Goal: Transaction & Acquisition: Purchase product/service

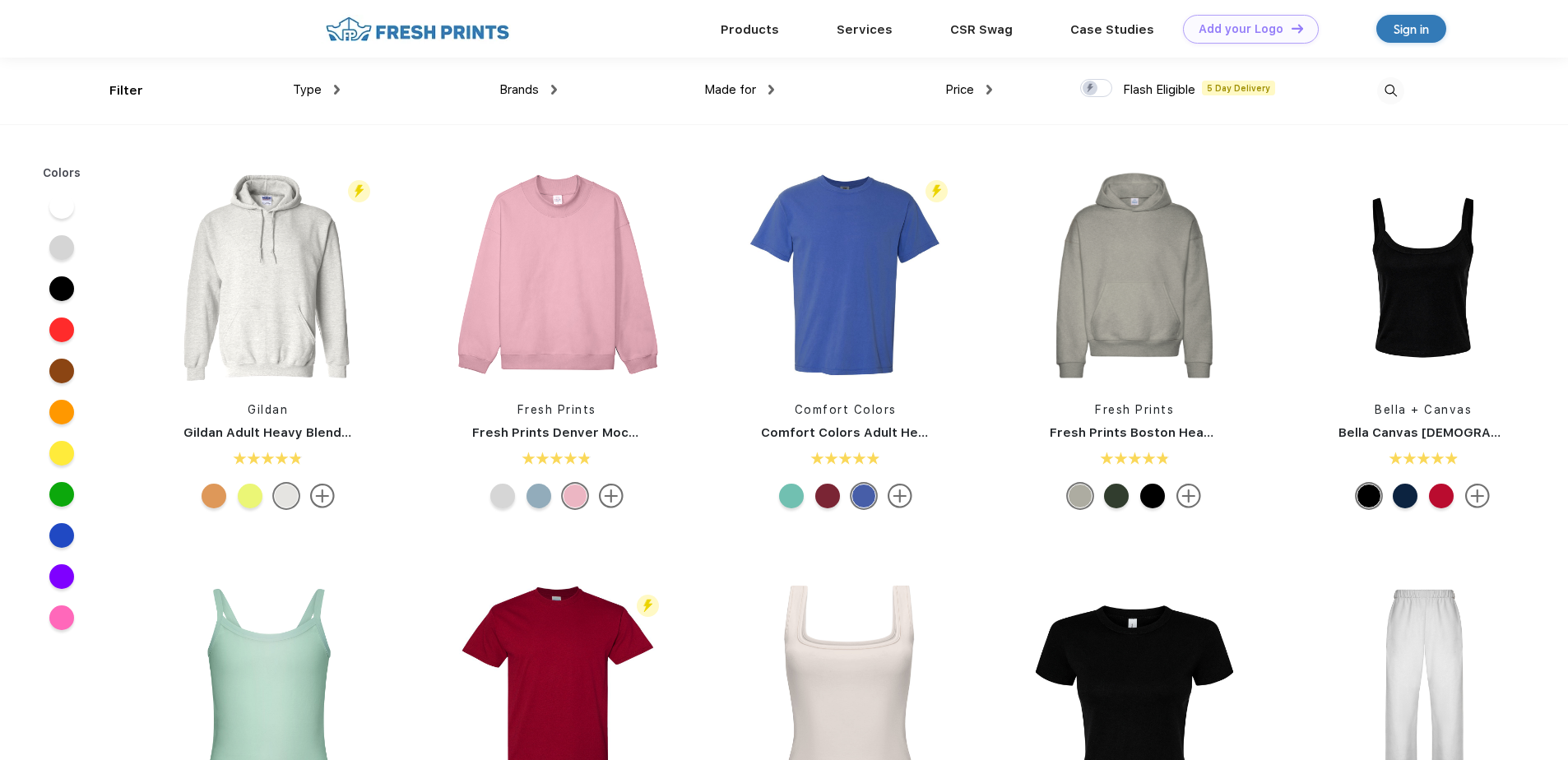
click at [1394, 87] on img at bounding box center [1391, 90] width 27 height 27
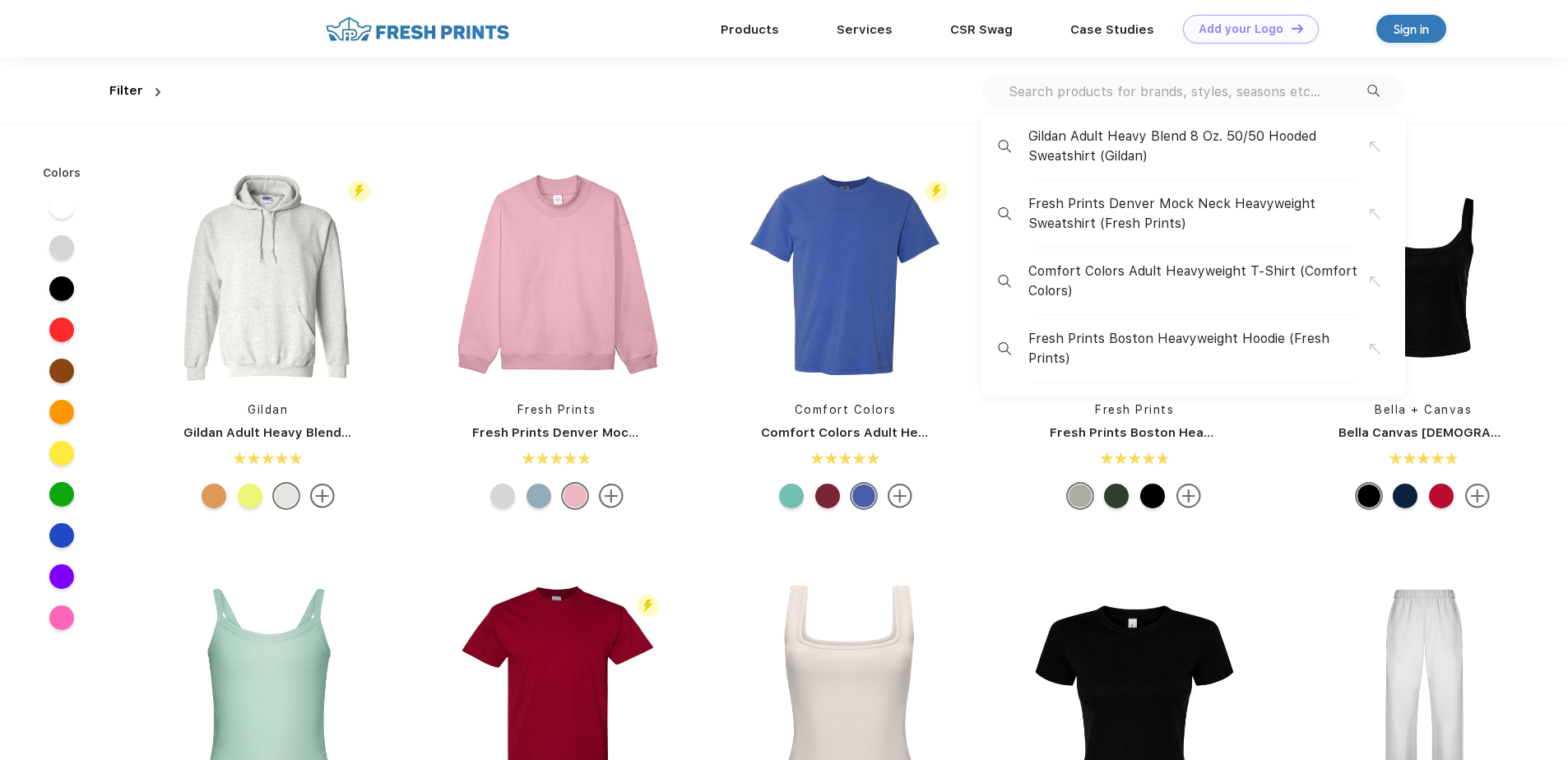
click at [1074, 94] on input "text" at bounding box center [1187, 91] width 360 height 18
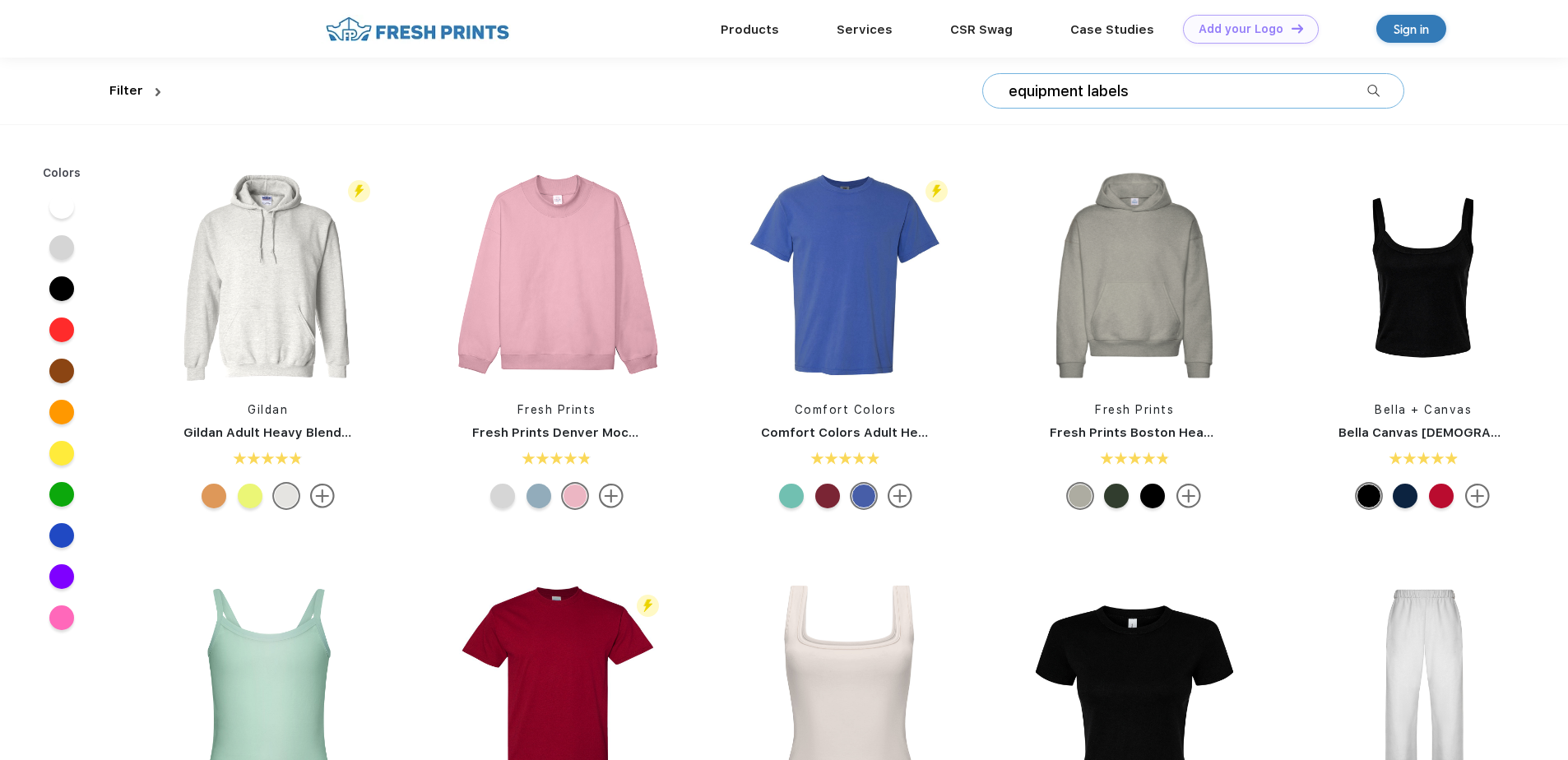
type input "equipment labels"
click at [1369, 92] on img at bounding box center [1373, 90] width 12 height 12
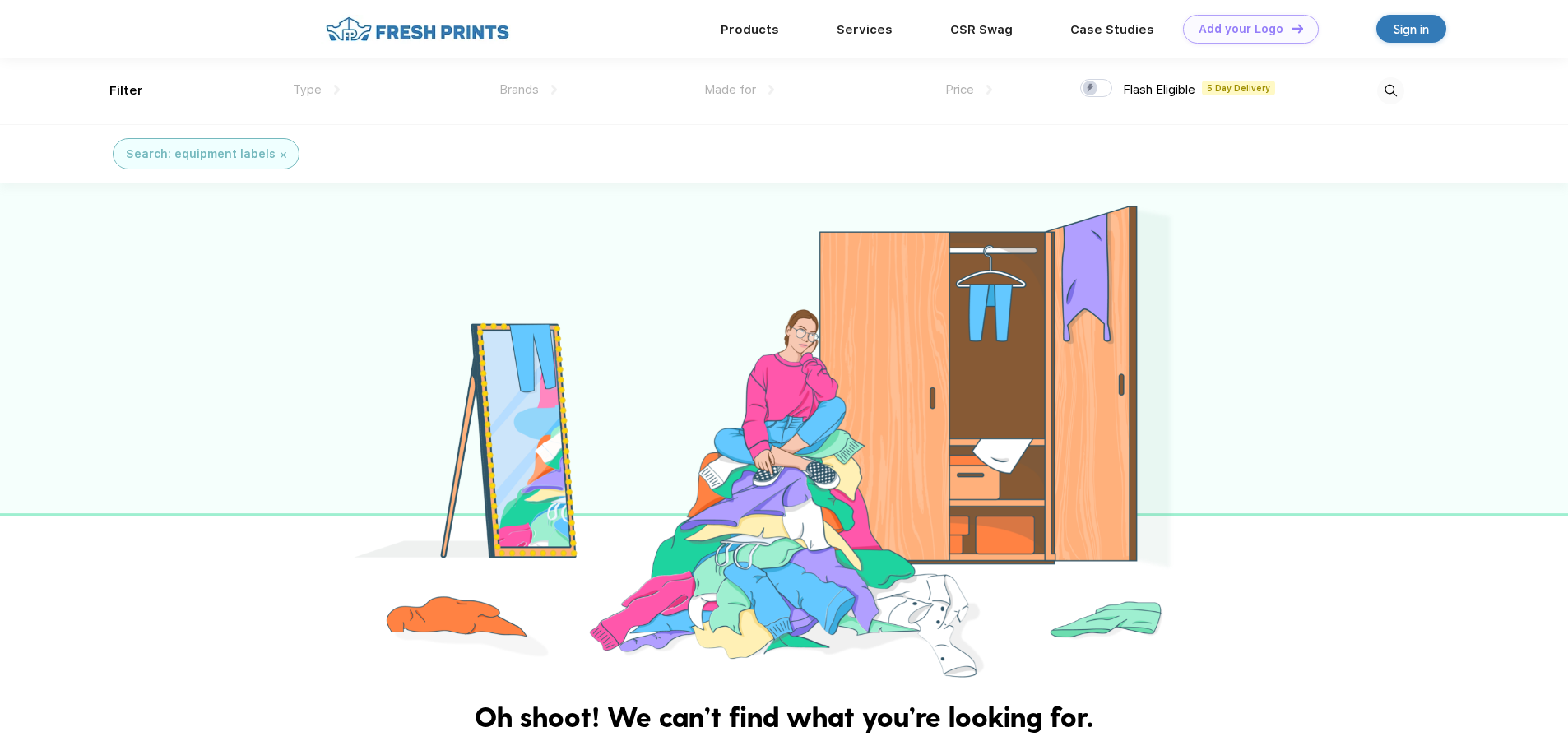
click at [233, 152] on div "Search: equipment labels" at bounding box center [201, 154] width 150 height 17
click at [281, 155] on img at bounding box center [283, 155] width 6 height 6
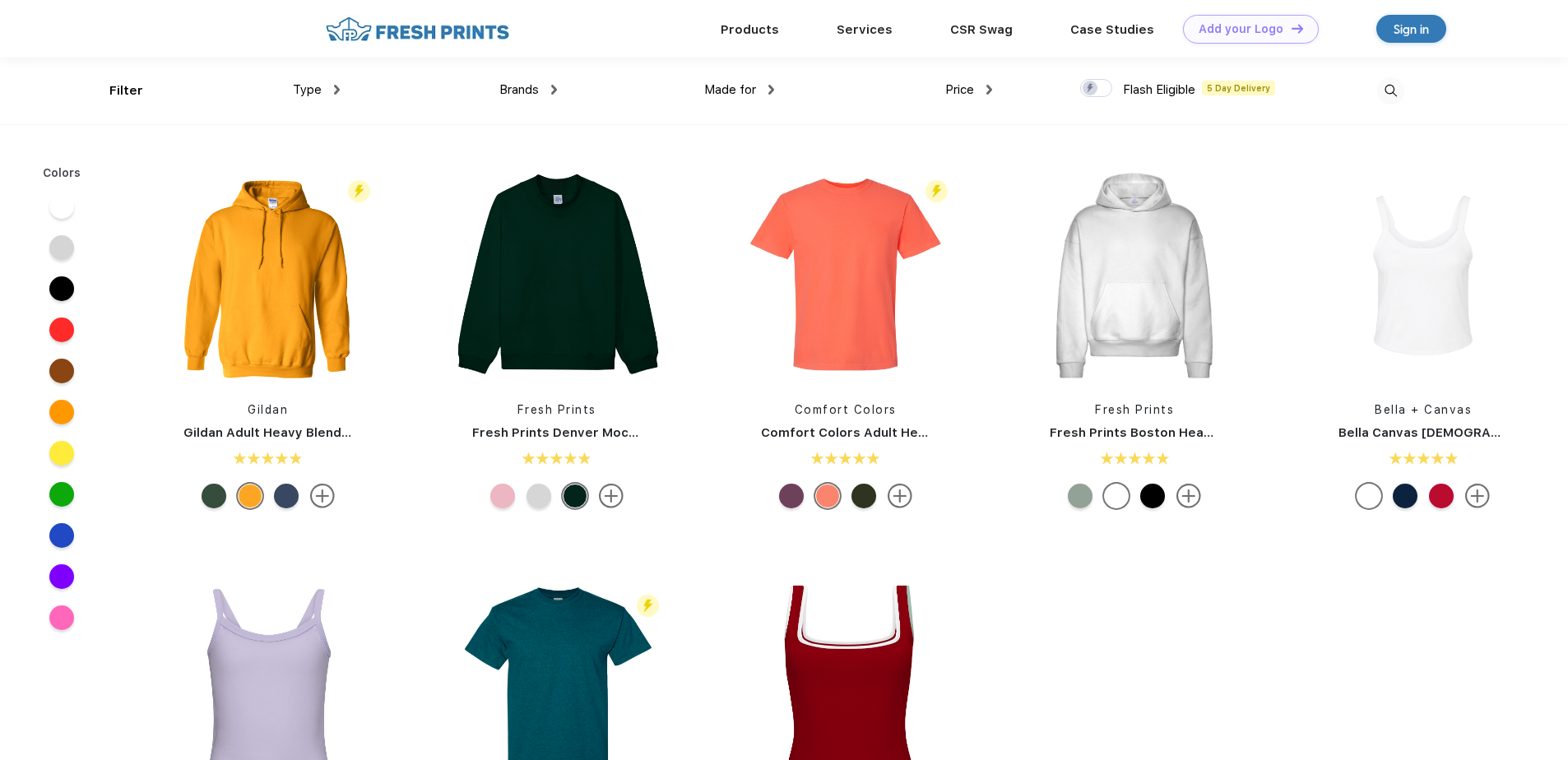
click at [1393, 90] on img at bounding box center [1391, 90] width 27 height 27
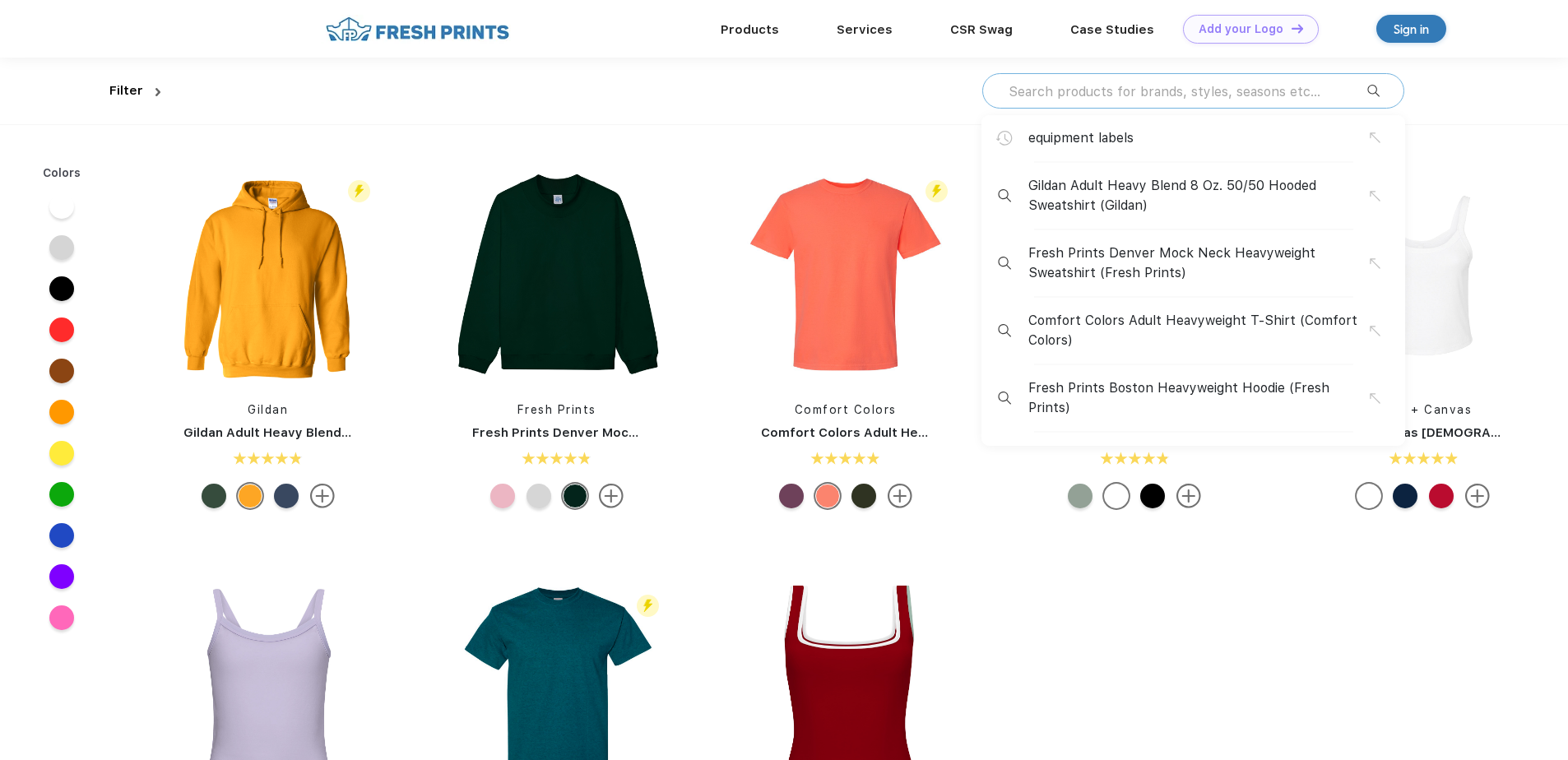
click at [1112, 95] on input "text" at bounding box center [1187, 91] width 360 height 18
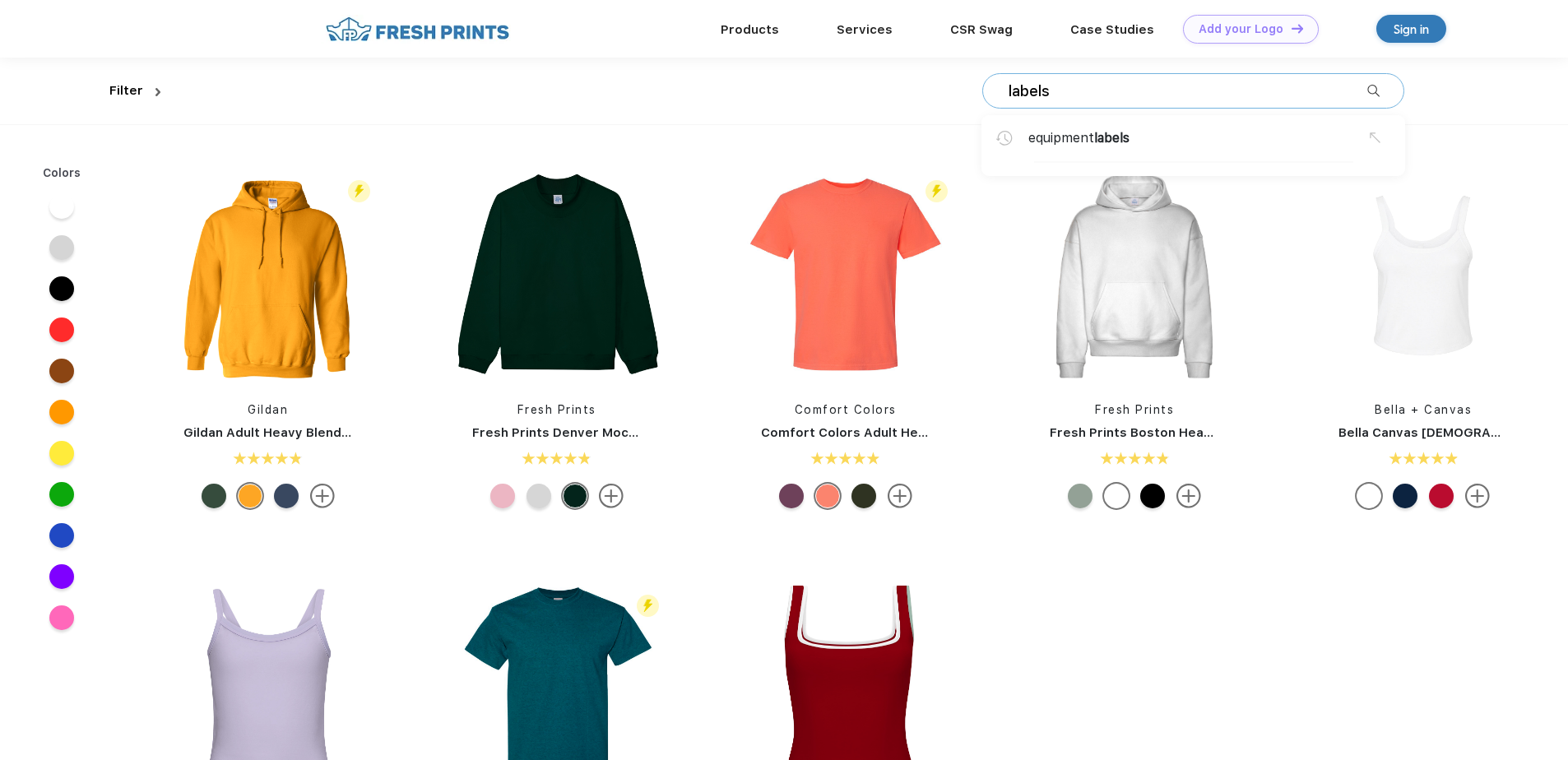
type input "labels"
